Goal: Task Accomplishment & Management: Complete application form

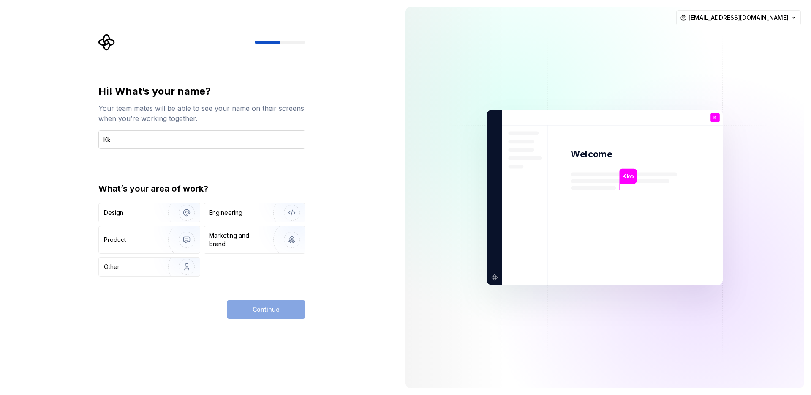
type input "K"
type input "Kota"
click at [175, 173] on div "Hi! What’s your name? Your team mates will be able to see your name on their sc…" at bounding box center [201, 181] width 207 height 192
click at [158, 219] on img "button" at bounding box center [181, 212] width 54 height 57
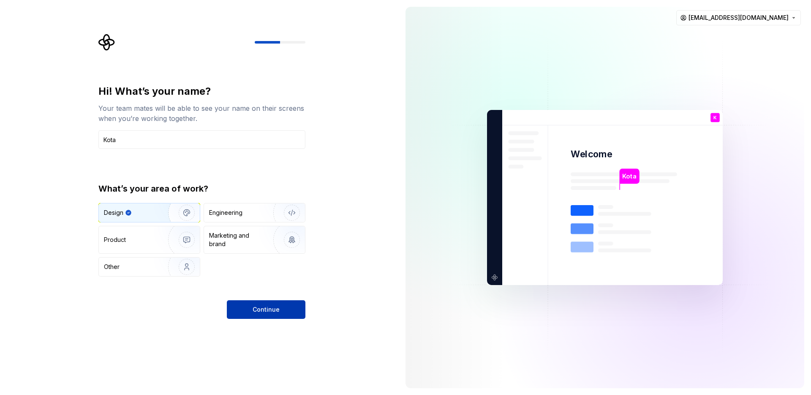
click at [242, 308] on button "Continue" at bounding box center [266, 309] width 79 height 19
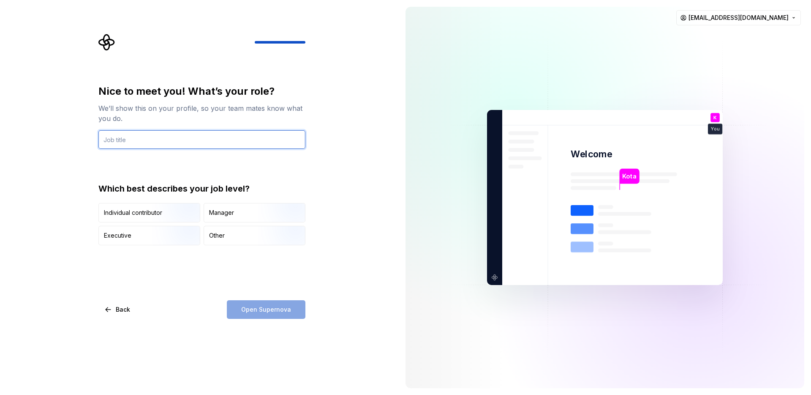
click at [184, 137] on input "text" at bounding box center [201, 139] width 207 height 19
type input "designer"
click at [160, 138] on input "text" at bounding box center [201, 139] width 207 height 19
type input "UI Designer"
click at [156, 166] on div "Nice to meet you! What’s your role? We’ll show this on your profile, so your te…" at bounding box center [201, 165] width 207 height 161
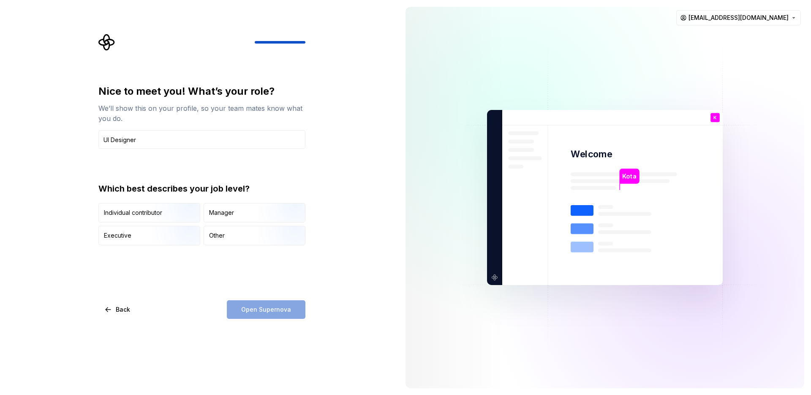
click at [231, 275] on div "Nice to meet you! What’s your role? We’ll show this on your profile, so your te…" at bounding box center [201, 202] width 207 height 234
click at [187, 217] on img "button" at bounding box center [180, 223] width 54 height 57
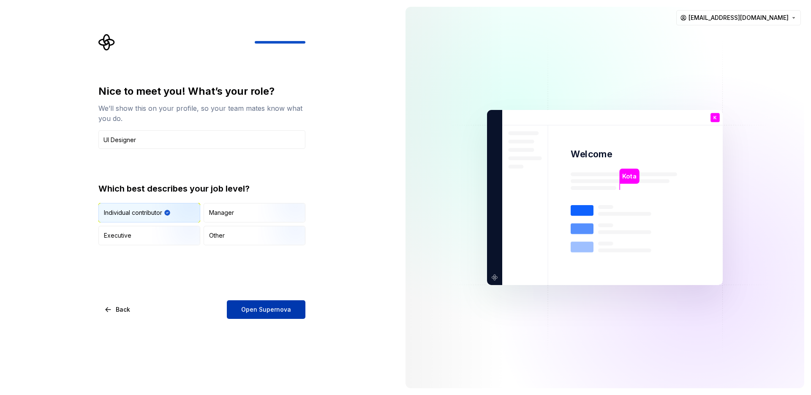
click at [252, 311] on span "Open Supernova" at bounding box center [266, 309] width 50 height 8
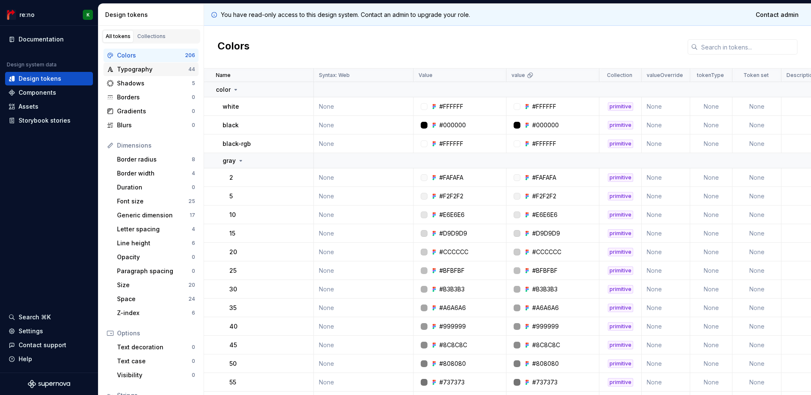
click at [142, 72] on div "Typography" at bounding box center [152, 69] width 71 height 8
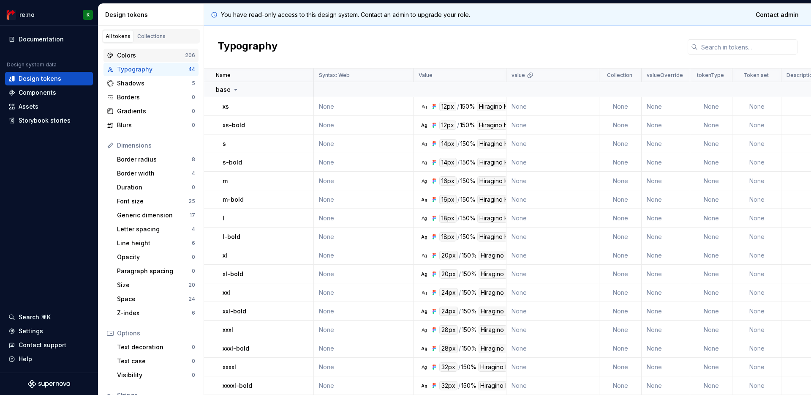
click at [145, 55] on div "Colors" at bounding box center [151, 55] width 68 height 8
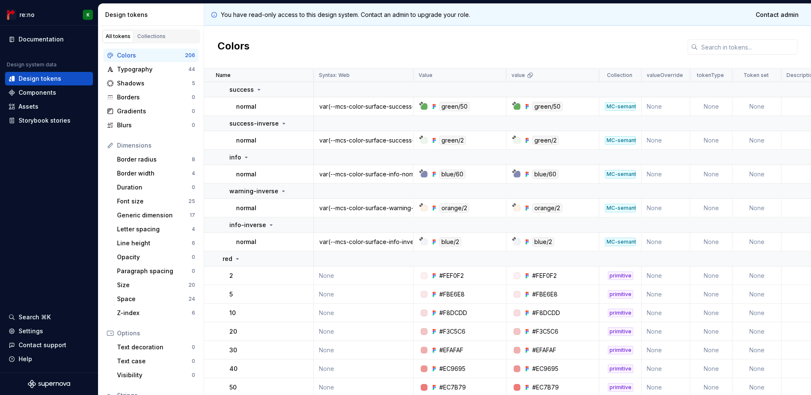
scroll to position [1814, 0]
